Goal: Check status: Check status

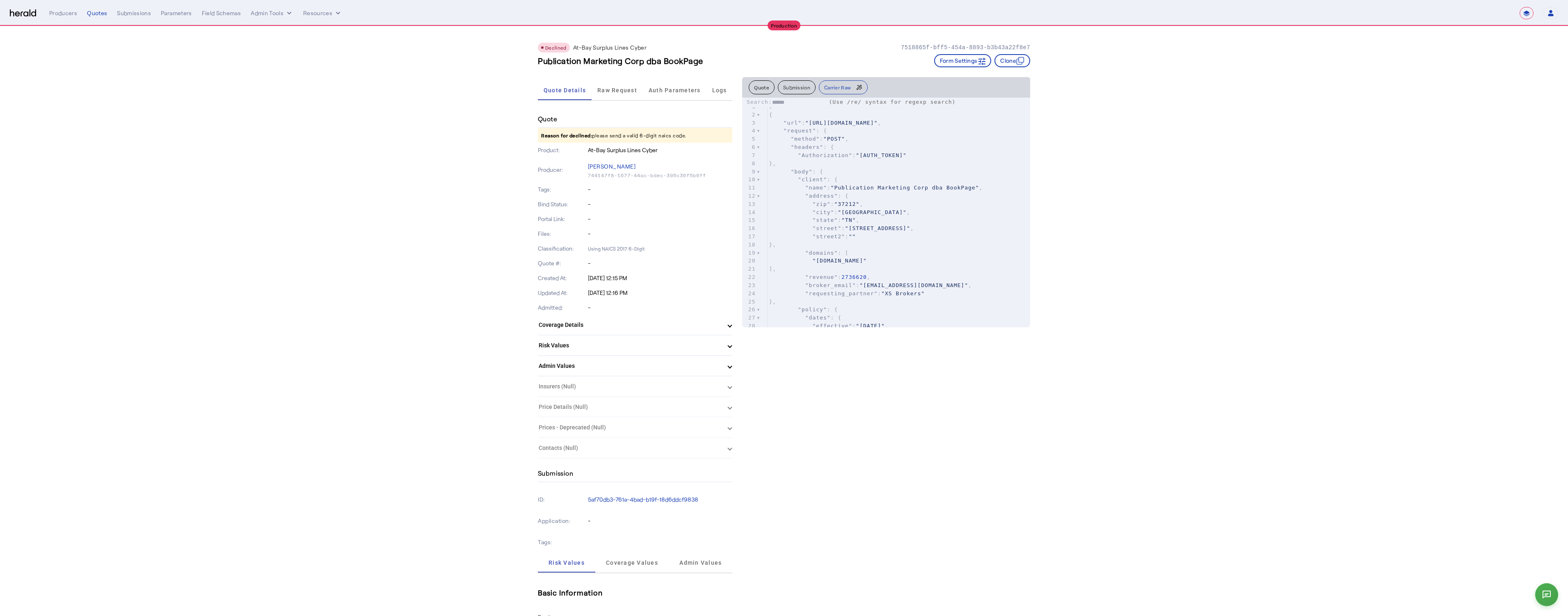
select select "**********"
click at [609, 133] on p "Reason for declined: please send a valid 6-digit naics code." at bounding box center [635, 136] width 194 height 15
click at [610, 133] on p "Reason for declined: please send a valid 6-digit naics code." at bounding box center [635, 136] width 194 height 15
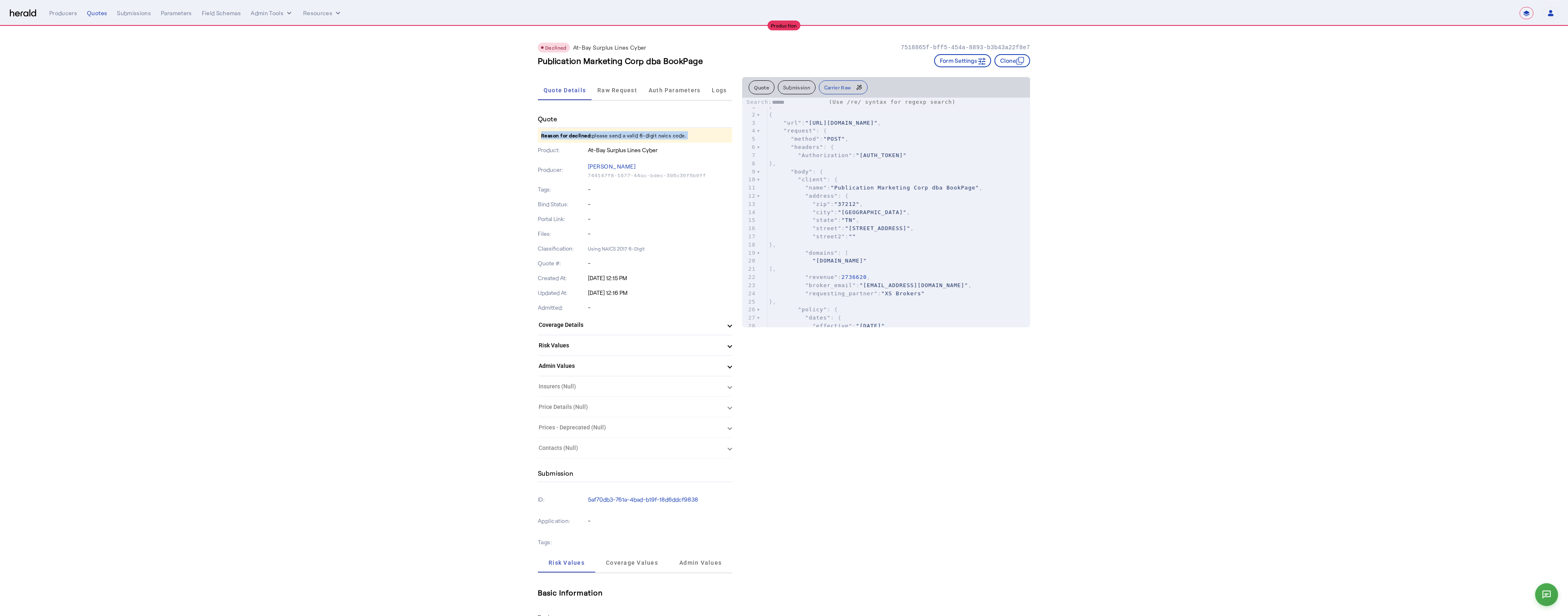
click at [610, 133] on p "Reason for declined: please send a valid 6-digit naics code." at bounding box center [635, 136] width 194 height 15
drag, startPoint x: 758, startPoint y: 91, endPoint x: 771, endPoint y: 100, distance: 15.8
click at [758, 91] on button "Quote" at bounding box center [761, 87] width 26 height 14
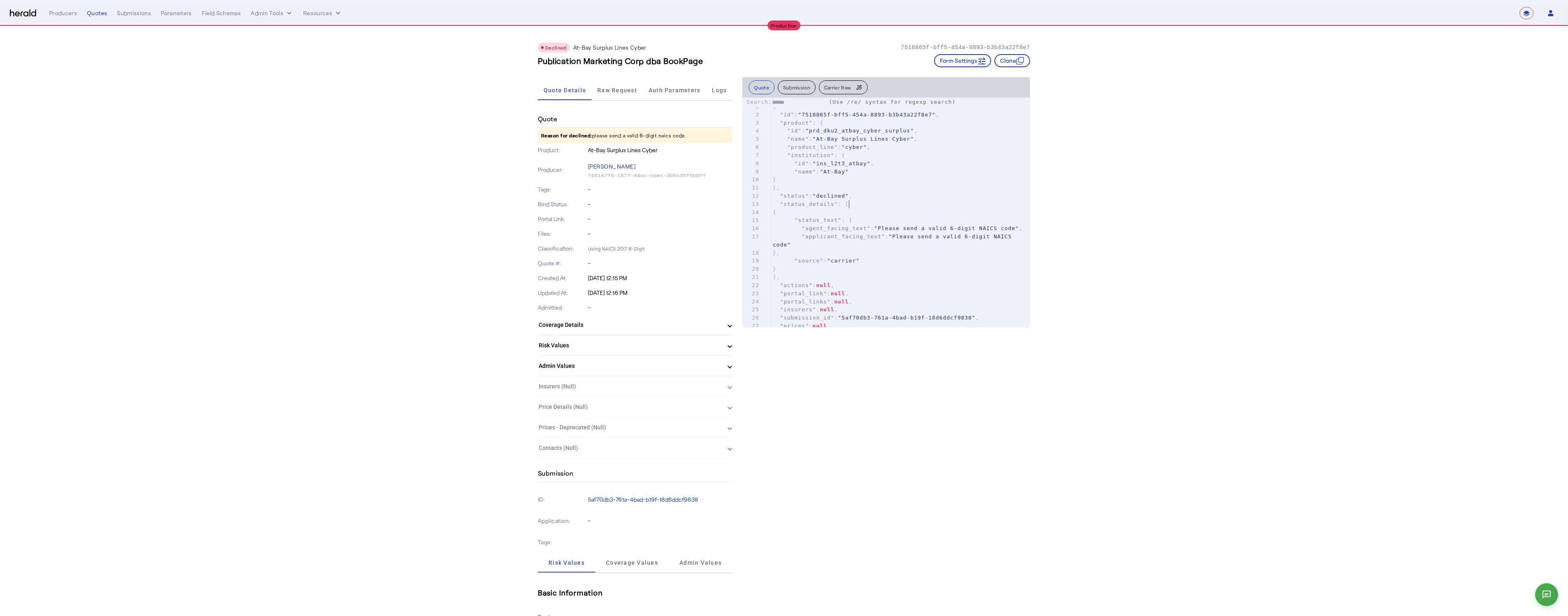
click at [880, 206] on pre ""status_details" : [" at bounding box center [900, 204] width 260 height 8
type input "*****"
type textarea "*****"
click at [604, 96] on span "Raw Request" at bounding box center [617, 90] width 40 height 20
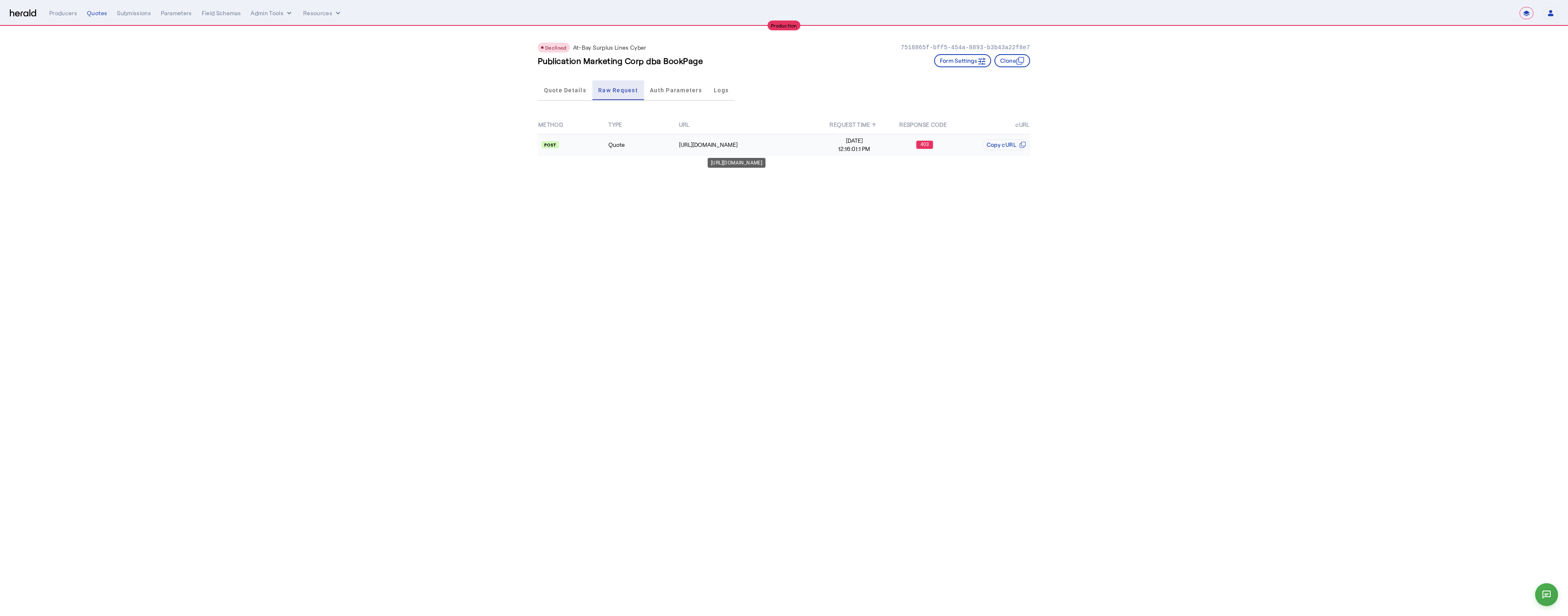
click at [679, 144] on div "[URL][DOMAIN_NAME]" at bounding box center [748, 145] width 140 height 8
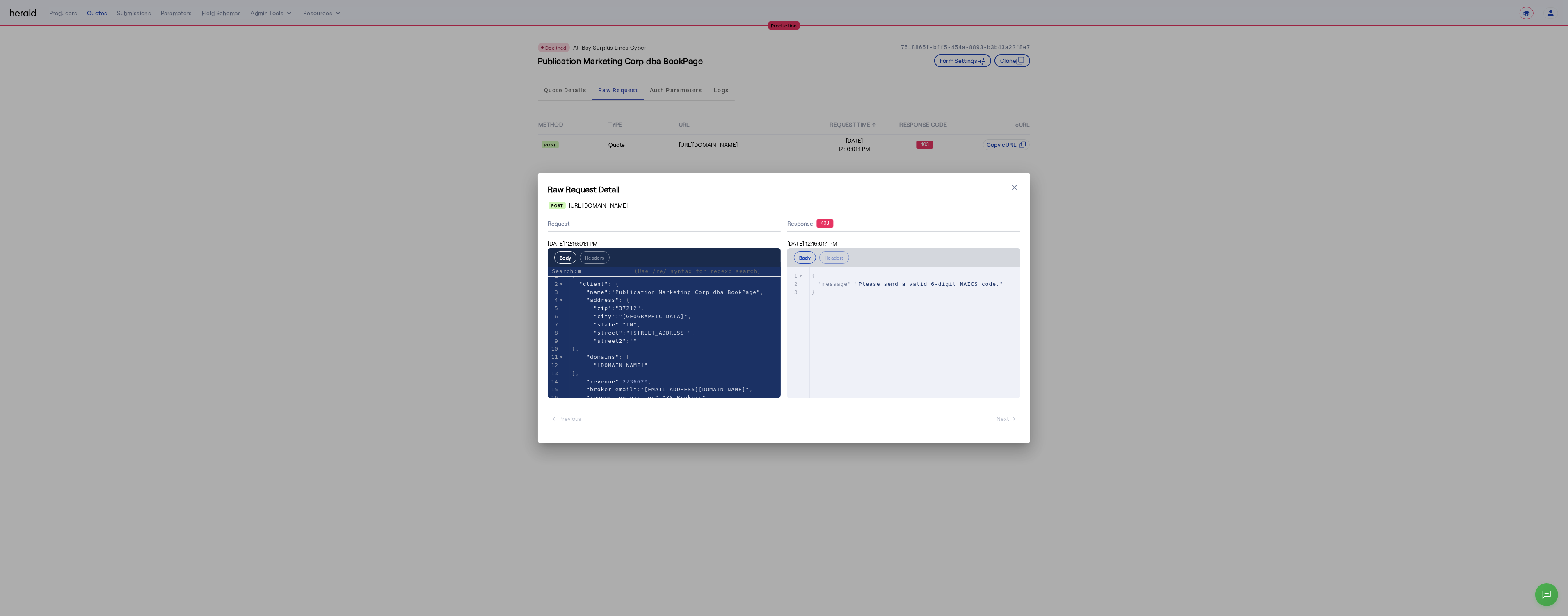
type input "******"
drag, startPoint x: 712, startPoint y: 314, endPoint x: 641, endPoint y: 330, distance: 72.8
click at [1014, 192] on button "Close modal" at bounding box center [1014, 187] width 11 height 11
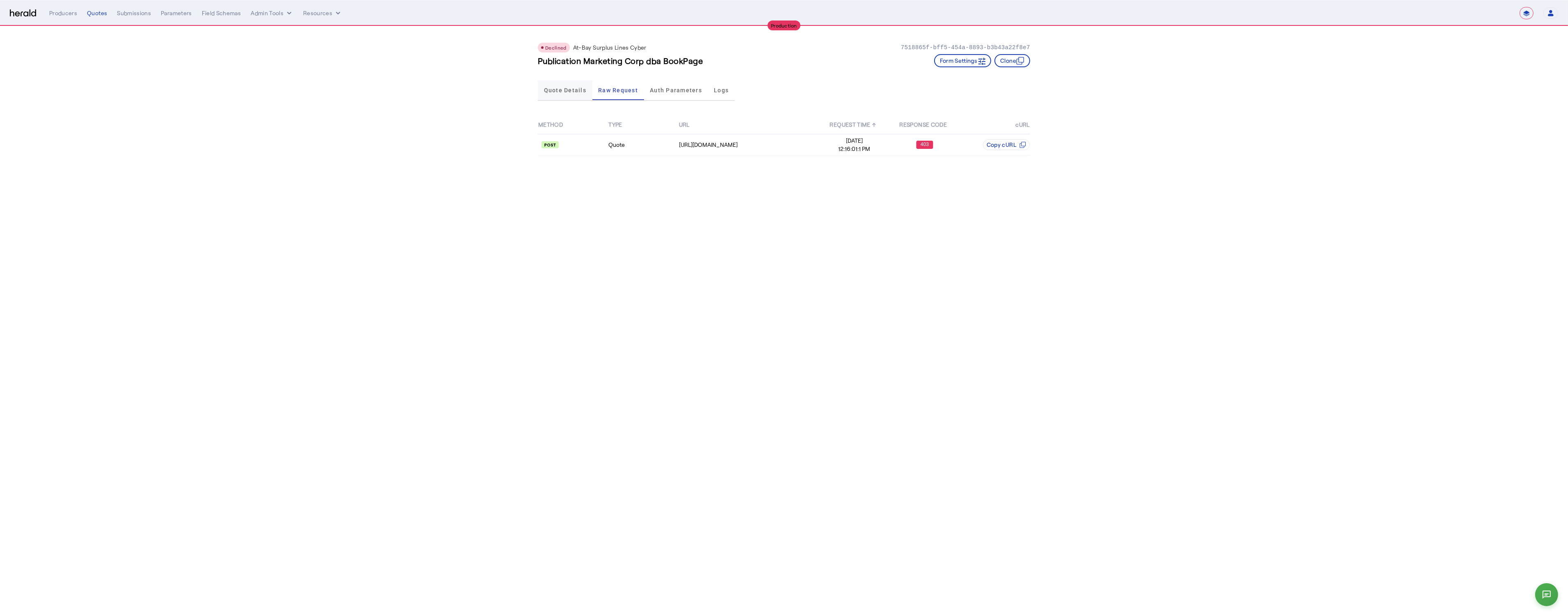
click at [562, 94] on span "Quote Details" at bounding box center [564, 90] width 42 height 20
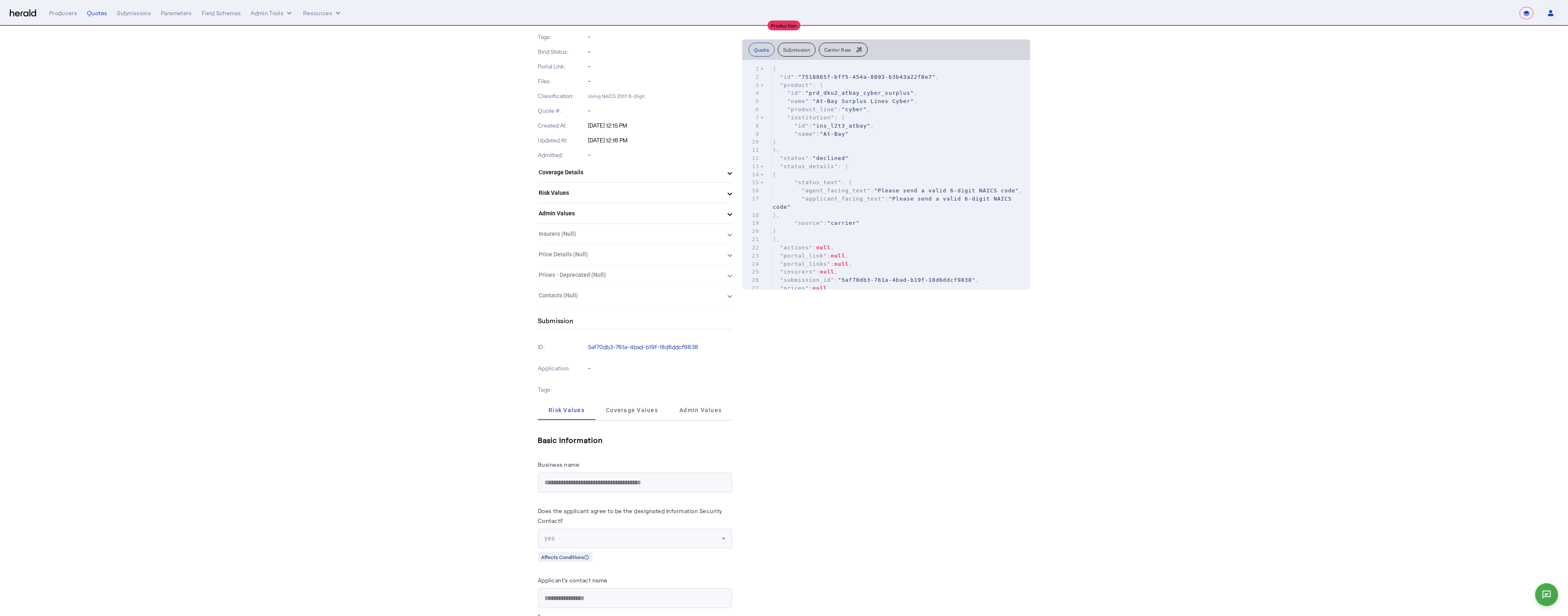
scroll to position [154, 0]
drag, startPoint x: 710, startPoint y: 342, endPoint x: 587, endPoint y: 342, distance: 123.0
click at [587, 342] on div "ID: 5af70db3-761a-4bad-b19f-18d6ddcf9838" at bounding box center [635, 345] width 194 height 21
click at [731, 343] on p "5af70db3-761a-4bad-b19f-18d6ddcf9838" at bounding box center [660, 345] width 145 height 8
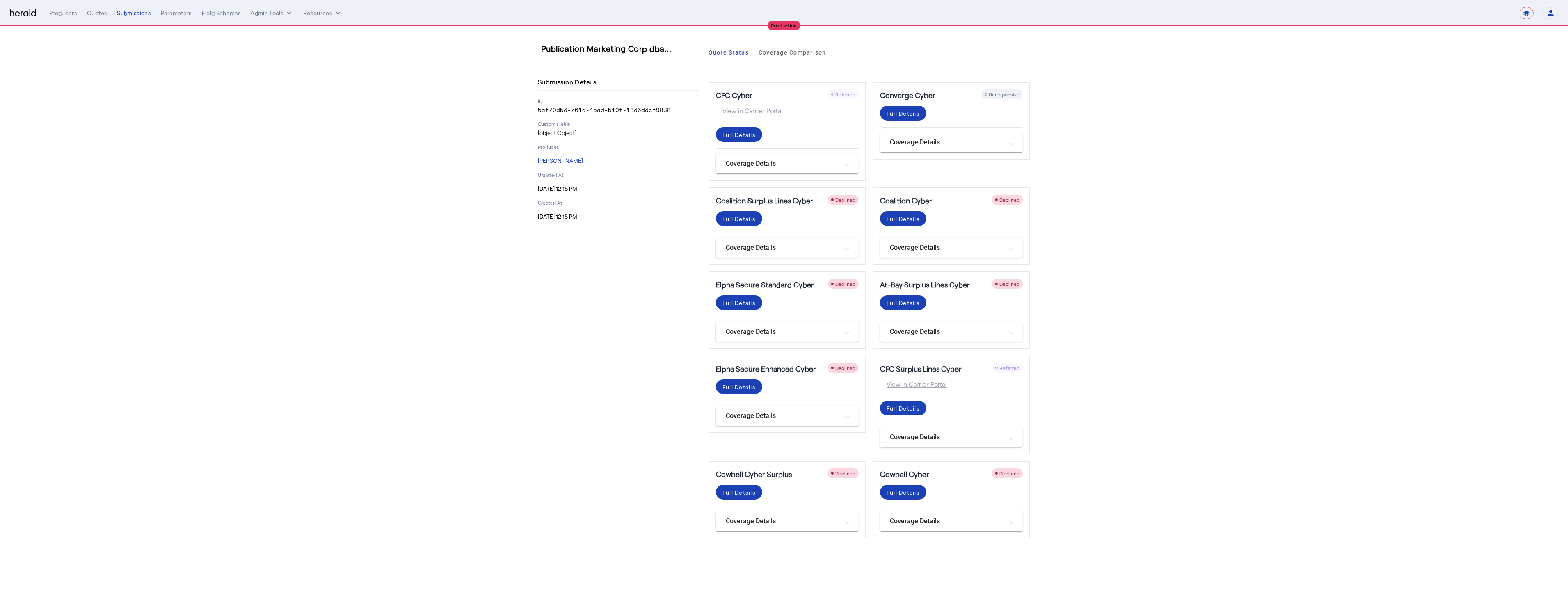
click at [605, 109] on p "5af70db3-761a-4bad-b19f-18d6ddcf9838" at bounding box center [618, 110] width 161 height 8
copy p "5af70db3-761a-4bad-b19f-18d6ddcf9838"
